Goal: Task Accomplishment & Management: Use online tool/utility

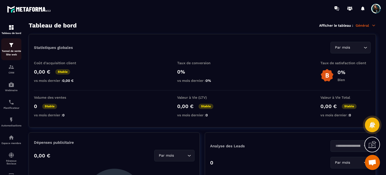
click at [6, 53] on p "Tunnel de vente Site web" at bounding box center [11, 52] width 20 height 7
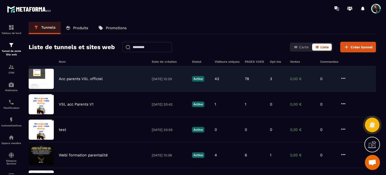
click at [75, 77] on p "Acc parents VSL officiel" at bounding box center [81, 78] width 44 height 5
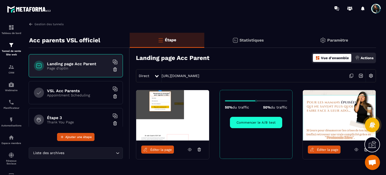
click at [160, 149] on span "Éditer la page" at bounding box center [161, 150] width 22 height 4
